Goal: Task Accomplishment & Management: Use online tool/utility

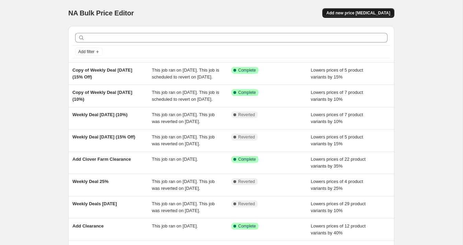
click at [341, 15] on span "Add new price [MEDICAL_DATA]" at bounding box center [358, 12] width 64 height 5
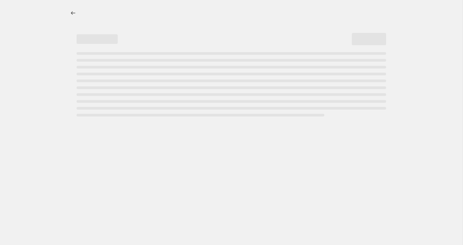
select select "percentage"
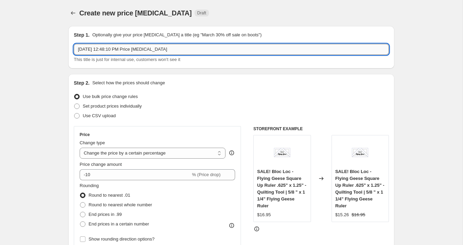
click at [138, 49] on input "[DATE] 12:48:10 PM Price [MEDICAL_DATA]" at bounding box center [231, 49] width 315 height 11
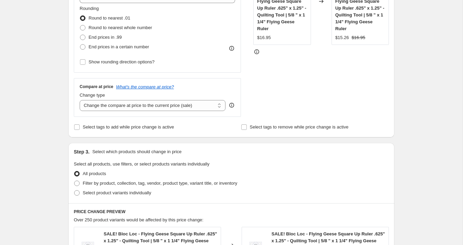
scroll to position [181, 0]
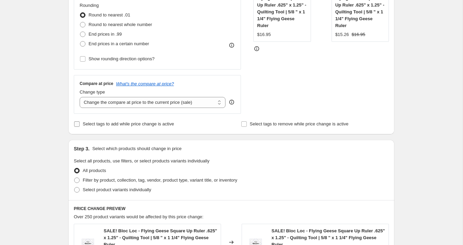
type input "Weekly Deal 10%"
click at [111, 125] on span "Select tags to add while price change is active" at bounding box center [128, 123] width 91 height 5
click at [80, 125] on input "Select tags to add while price change is active" at bounding box center [76, 123] width 5 height 5
checkbox input "true"
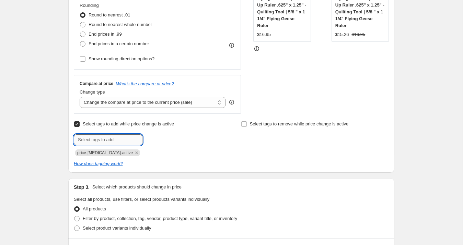
click at [118, 140] on input "text" at bounding box center [108, 140] width 69 height 11
type input "weekly deal"
type input "sale"
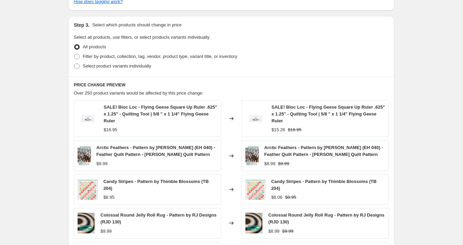
scroll to position [351, 0]
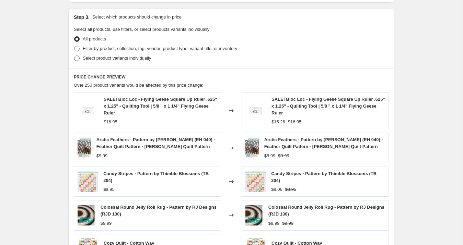
click at [107, 55] on span "Select product variants individually" at bounding box center [117, 58] width 68 height 7
click at [74, 56] on input "Select product variants individually" at bounding box center [74, 56] width 0 height 0
radio input "true"
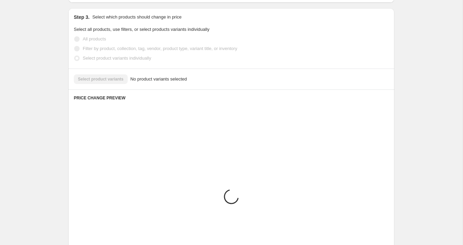
scroll to position [327, 0]
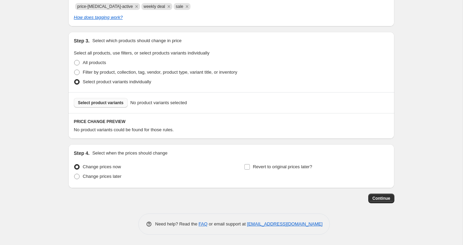
click at [110, 103] on span "Select product variants" at bounding box center [101, 102] width 46 height 5
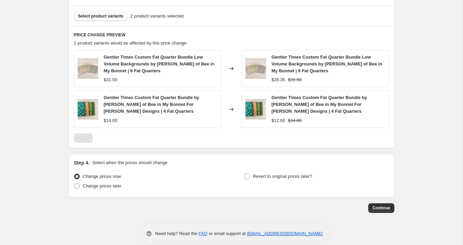
scroll to position [415, 0]
click at [376, 206] on span "Continue" at bounding box center [381, 207] width 18 height 5
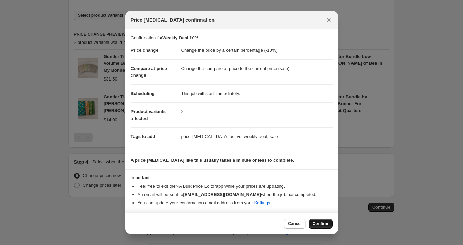
click at [317, 223] on span "Confirm" at bounding box center [321, 223] width 16 height 5
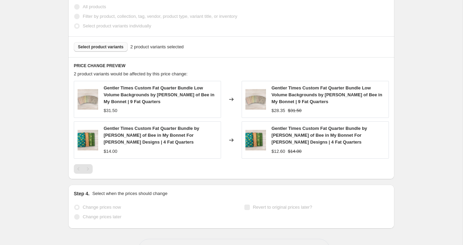
select select "percentage"
